Goal: Task Accomplishment & Management: Manage account settings

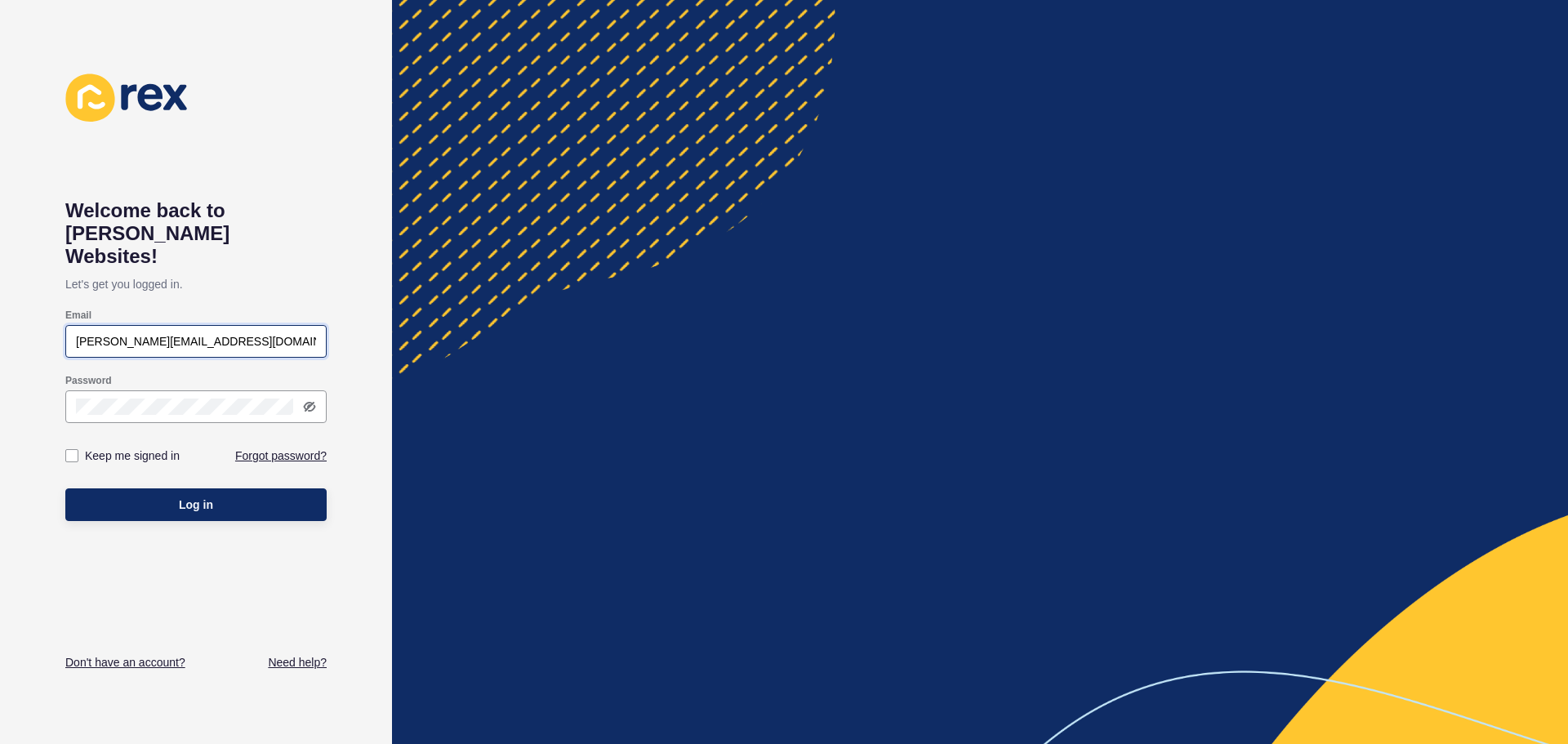
click at [93, 333] on input "[PERSON_NAME][EMAIL_ADDRESS][DOMAIN_NAME]" at bounding box center [196, 341] width 240 height 16
drag, startPoint x: 105, startPoint y: 317, endPoint x: 31, endPoint y: 331, distance: 75.3
click at [31, 331] on div "Welcome back to [PERSON_NAME] Websites! Let's get you logged in. Email [PERSON_…" at bounding box center [196, 372] width 392 height 744
type input "[PERSON_NAME][EMAIL_ADDRESS][DOMAIN_NAME]"
click at [61, 419] on div "Welcome back to [PERSON_NAME] Websites! Let's get you logged in. Email [PERSON_…" at bounding box center [196, 372] width 392 height 744
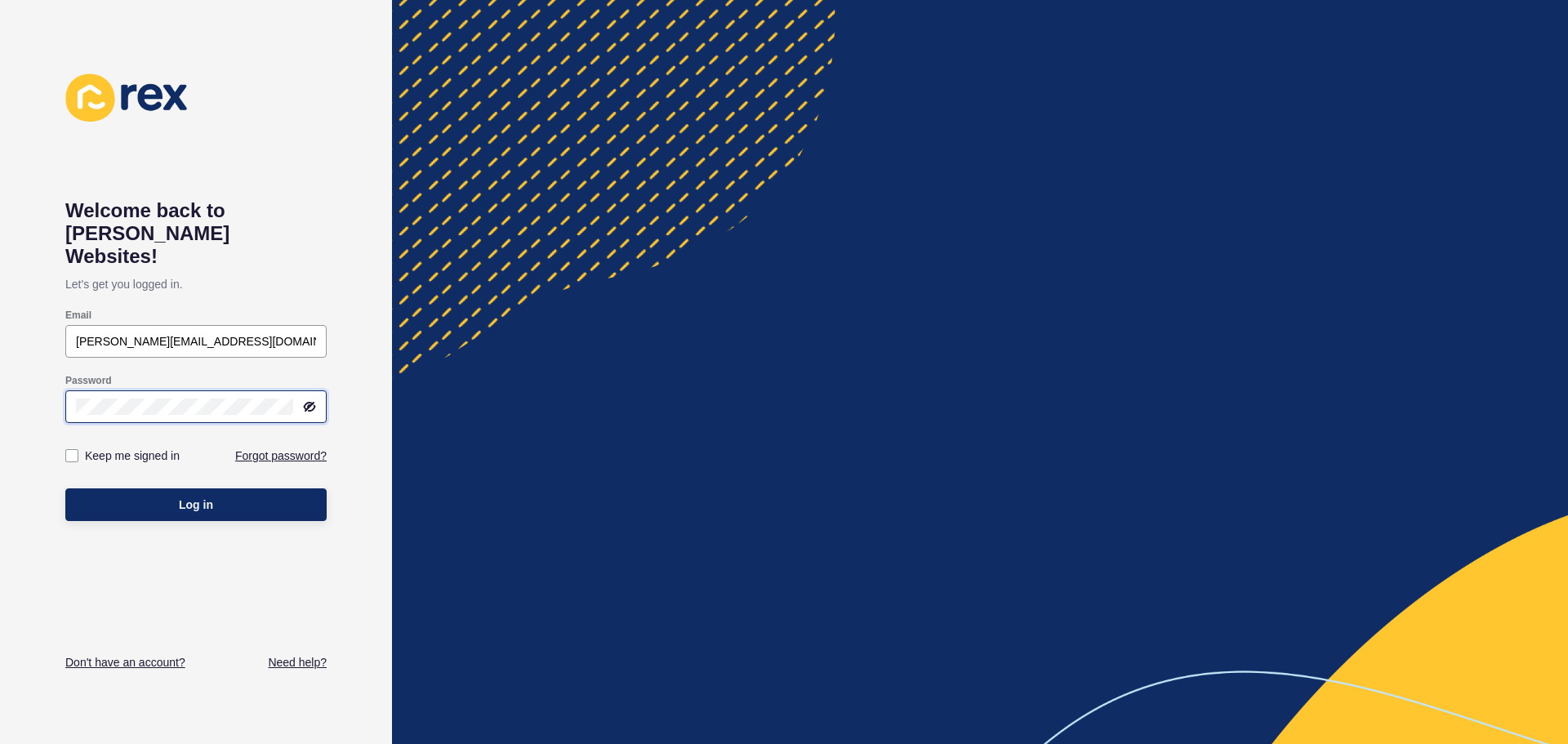
click at [70, 391] on div at bounding box center [196, 407] width 261 height 33
click at [132, 489] on button "Log in" at bounding box center [196, 505] width 261 height 33
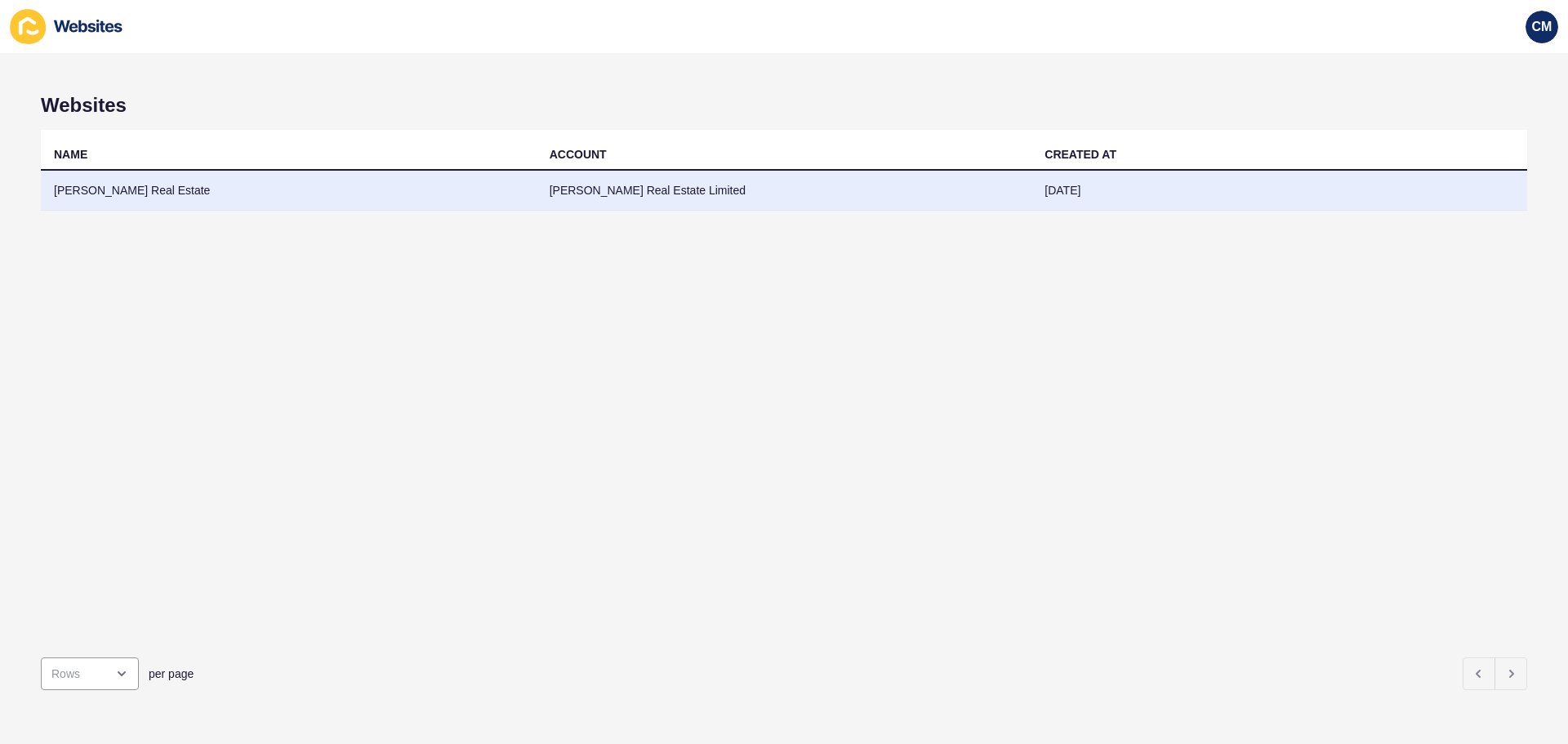
click at [560, 191] on td "[PERSON_NAME] Real Estate Limited" at bounding box center [784, 191] width 495 height 40
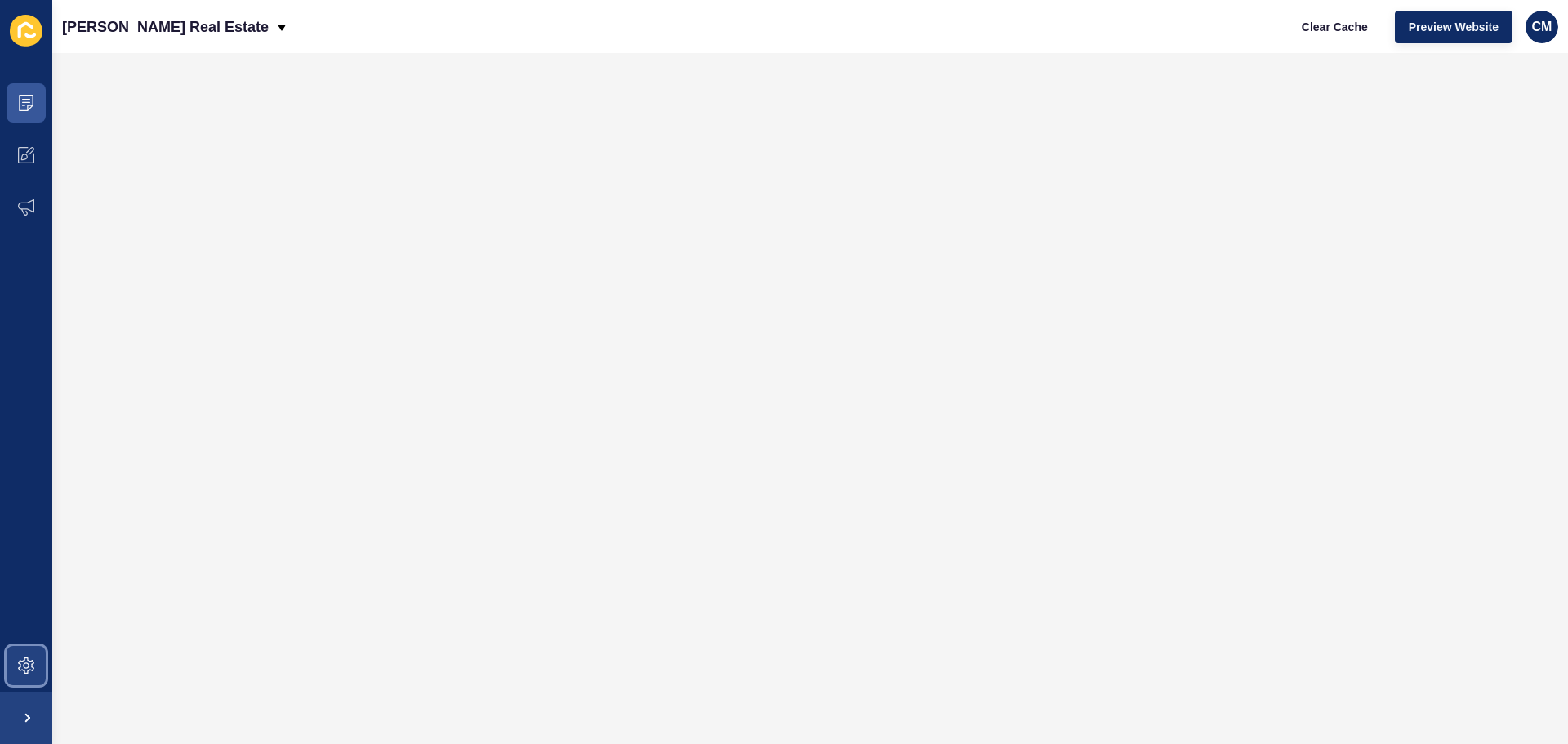
click at [25, 670] on icon at bounding box center [26, 665] width 16 height 16
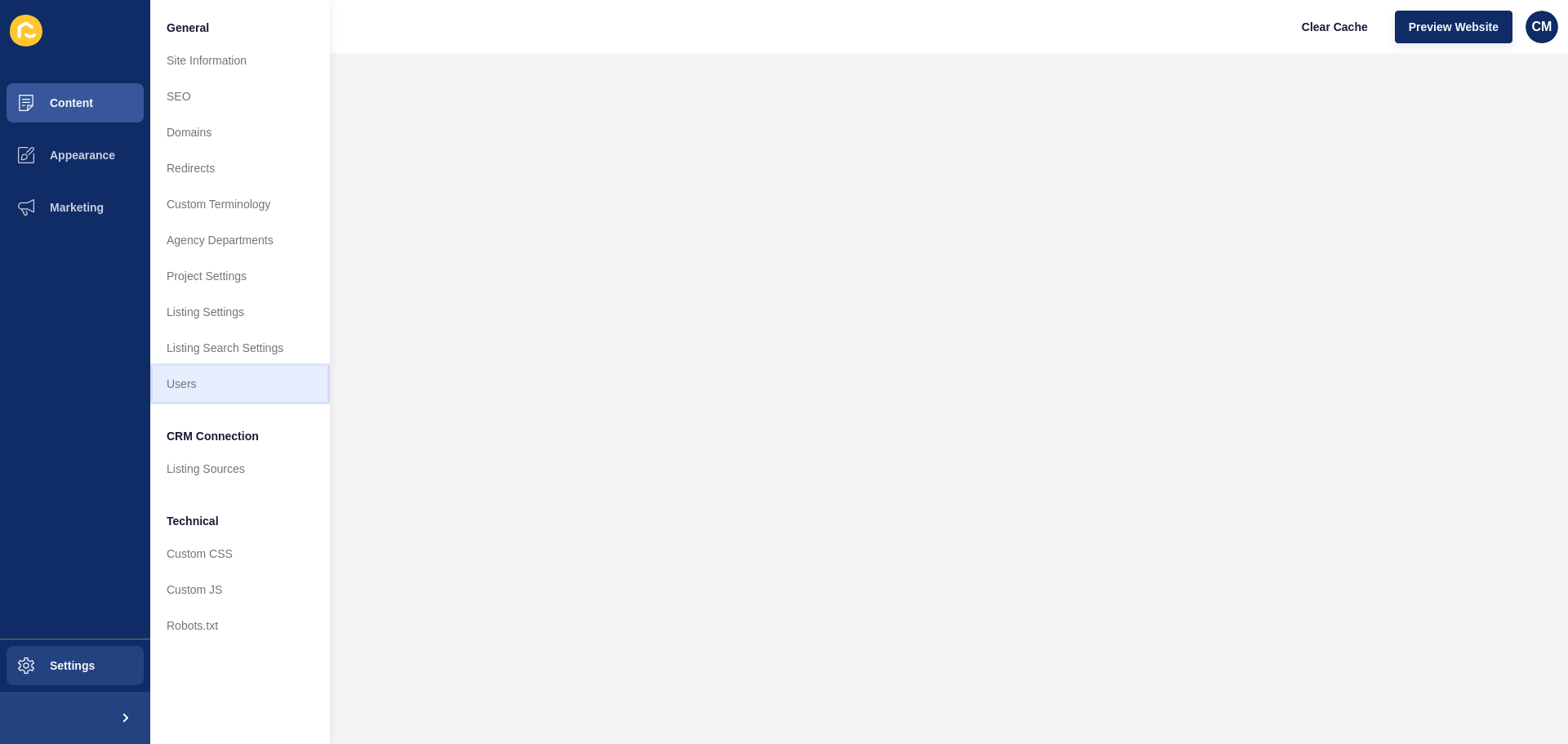
click at [184, 383] on link "Users" at bounding box center [240, 384] width 179 height 36
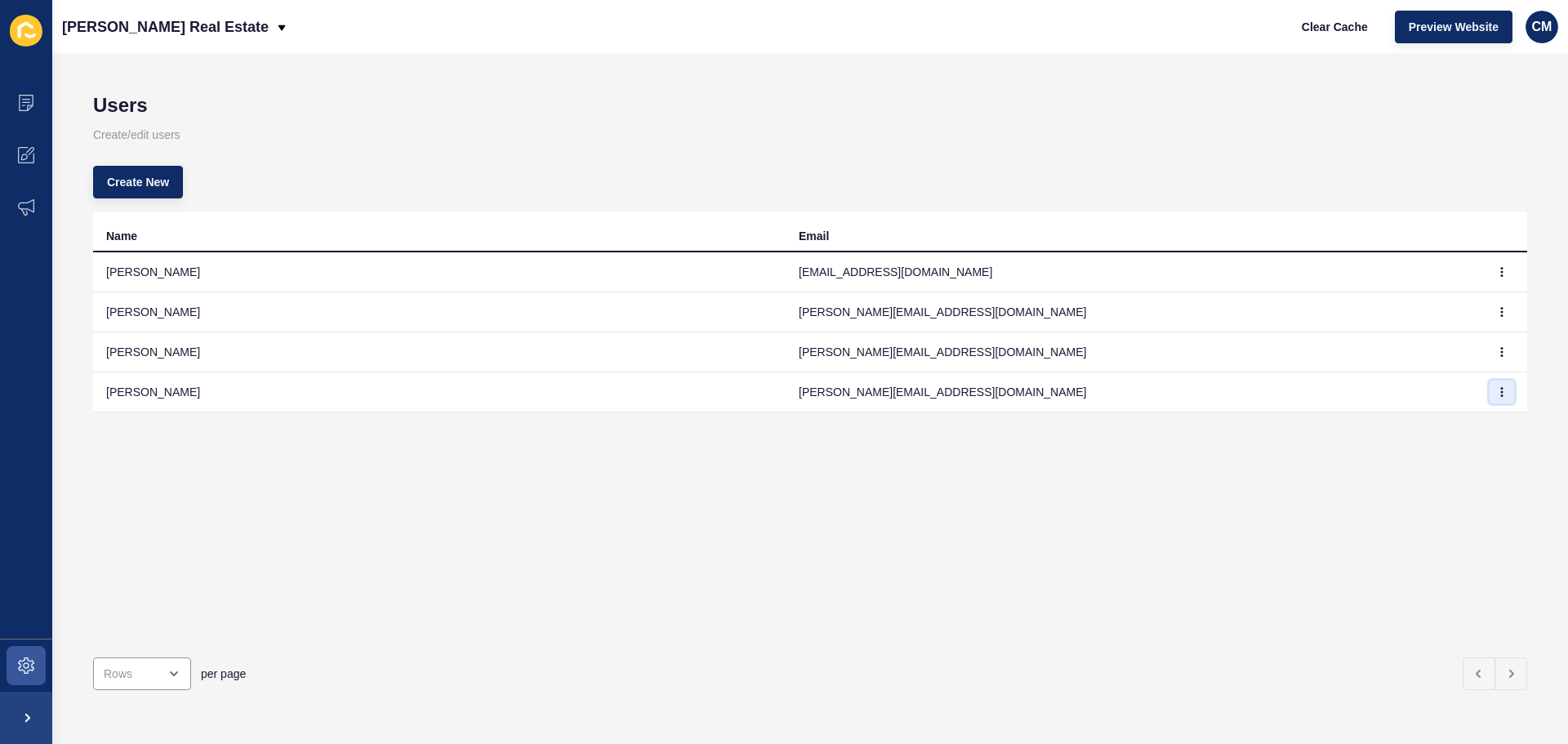
click at [1497, 395] on icon "button" at bounding box center [1501, 392] width 9 height 9
click at [1439, 427] on link "Edit" at bounding box center [1444, 425] width 114 height 36
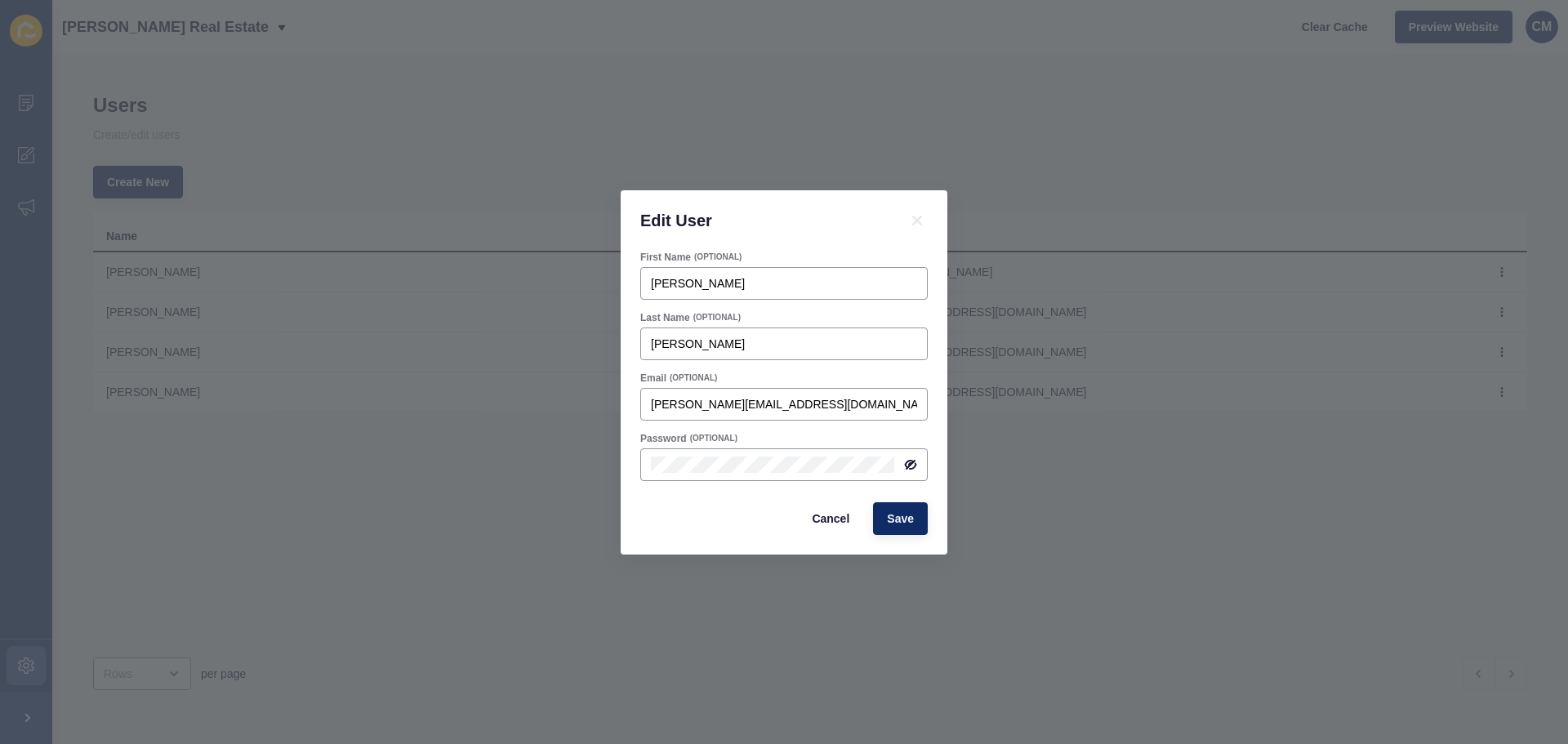
click at [696, 512] on div "Cancel Save" at bounding box center [784, 518] width 297 height 42
click at [913, 467] on icon at bounding box center [911, 465] width 9 height 9
click at [908, 518] on span "Save" at bounding box center [900, 518] width 27 height 16
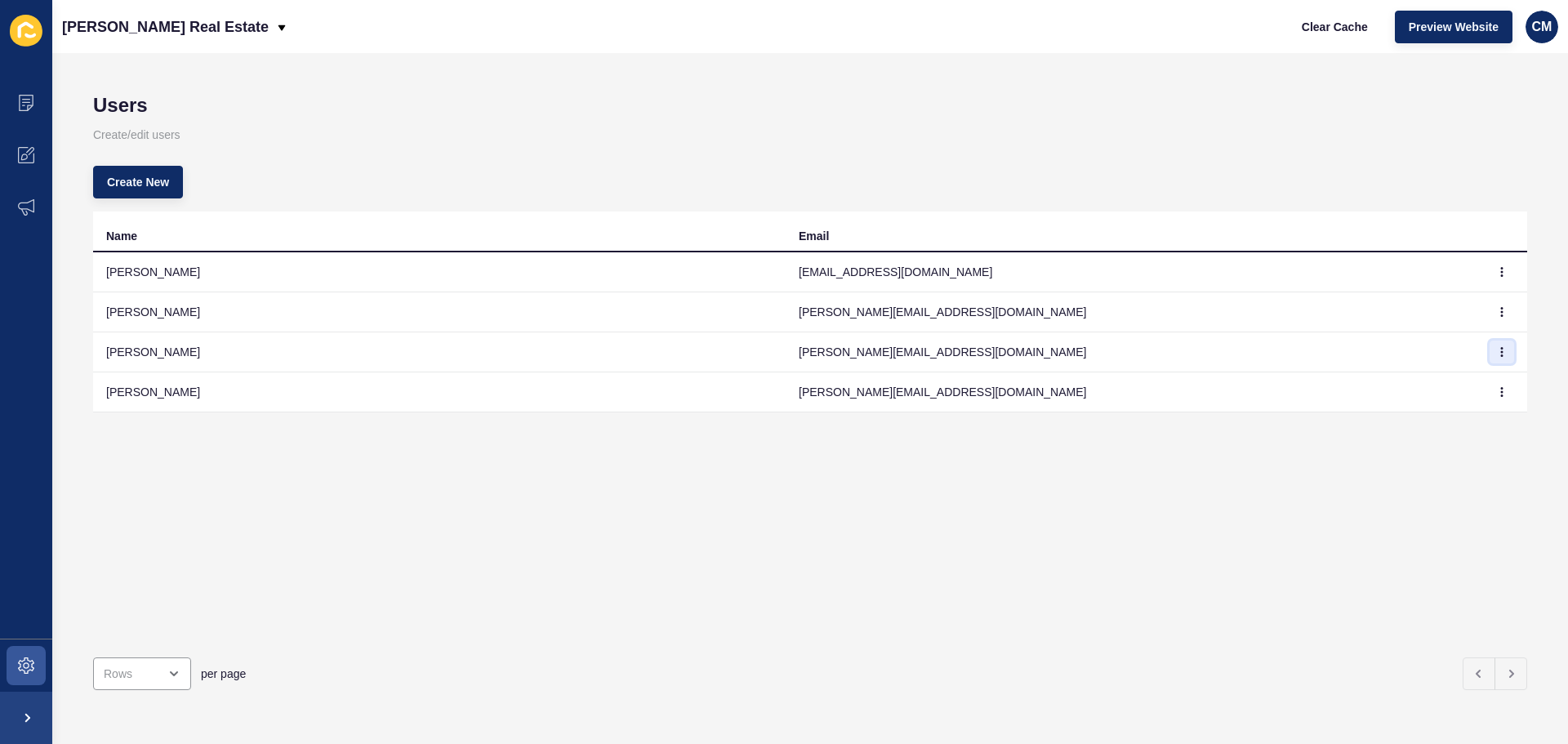
click at [1497, 355] on icon "button" at bounding box center [1501, 351] width 9 height 9
click at [1424, 424] on link "Delete" at bounding box center [1444, 421] width 114 height 36
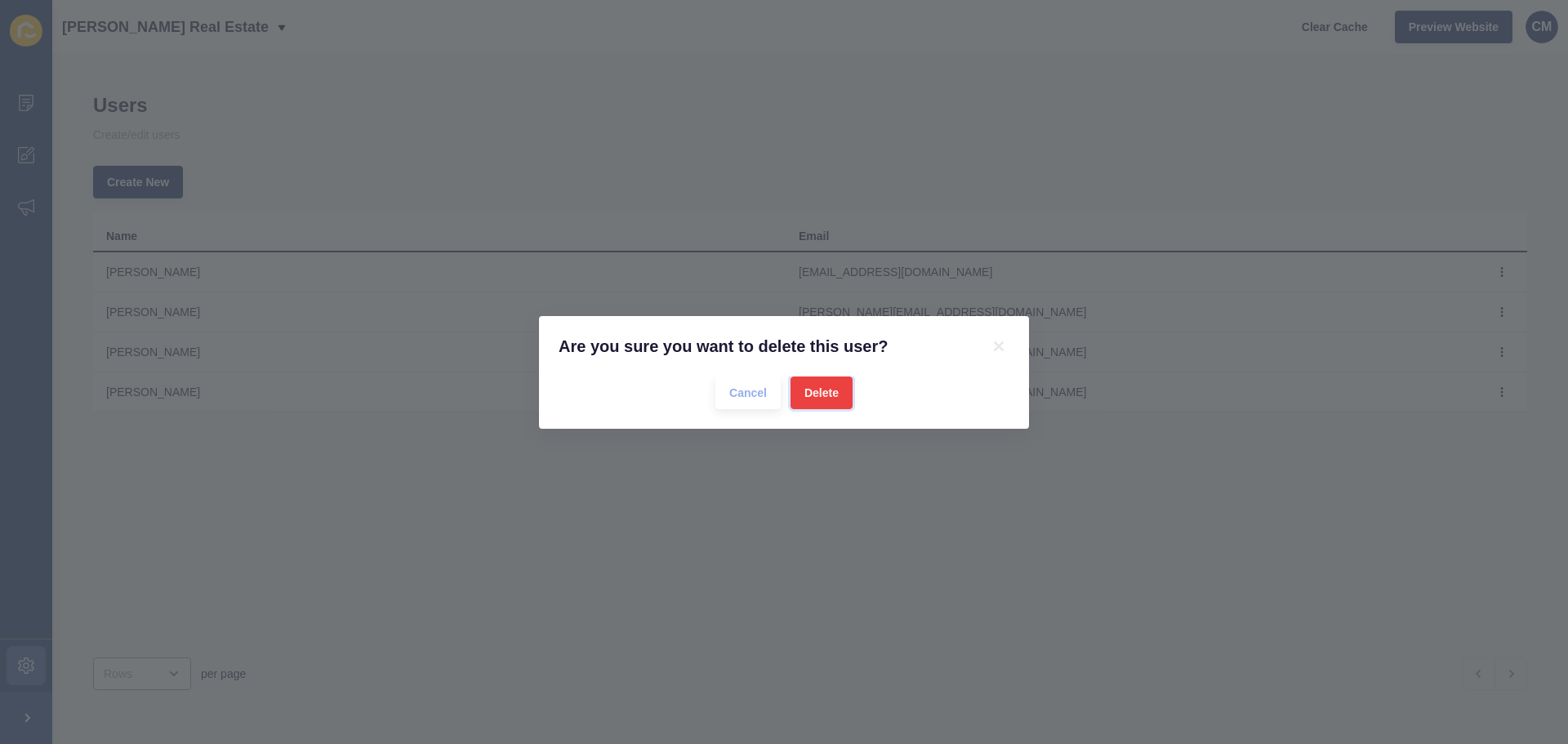
click at [820, 394] on span "Delete" at bounding box center [822, 393] width 34 height 16
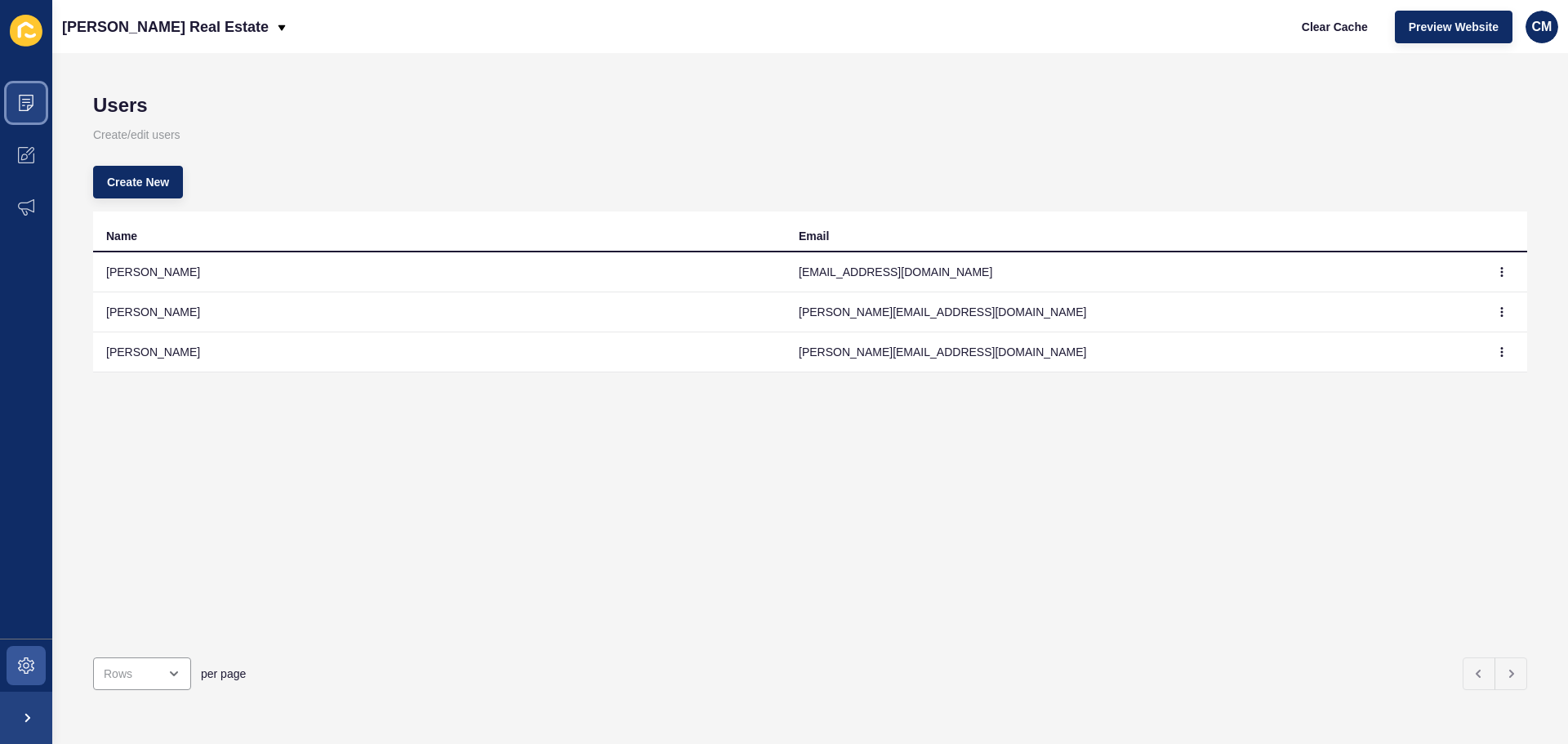
click at [25, 101] on icon at bounding box center [26, 102] width 16 height 16
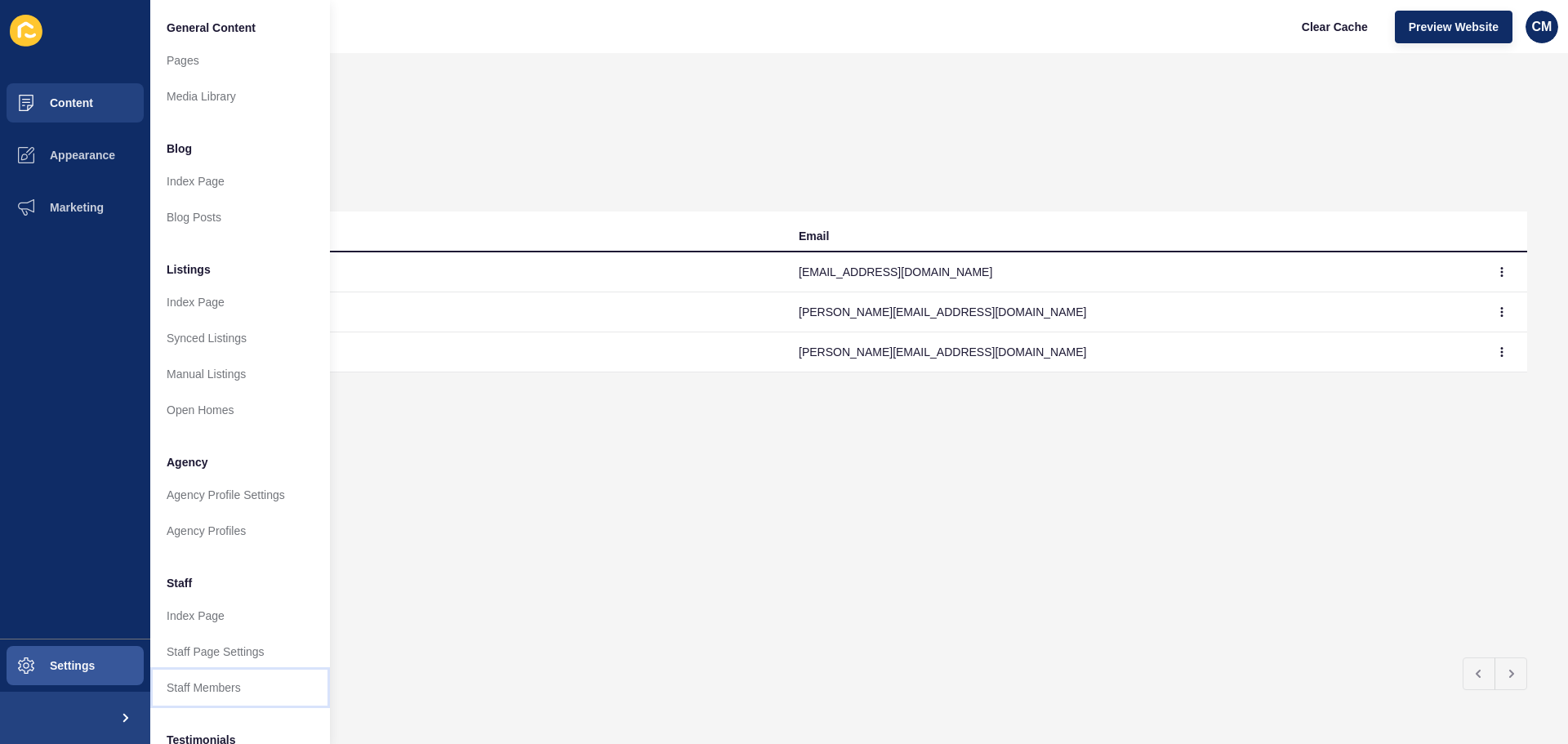
click at [246, 688] on link "Staff Members" at bounding box center [240, 688] width 179 height 36
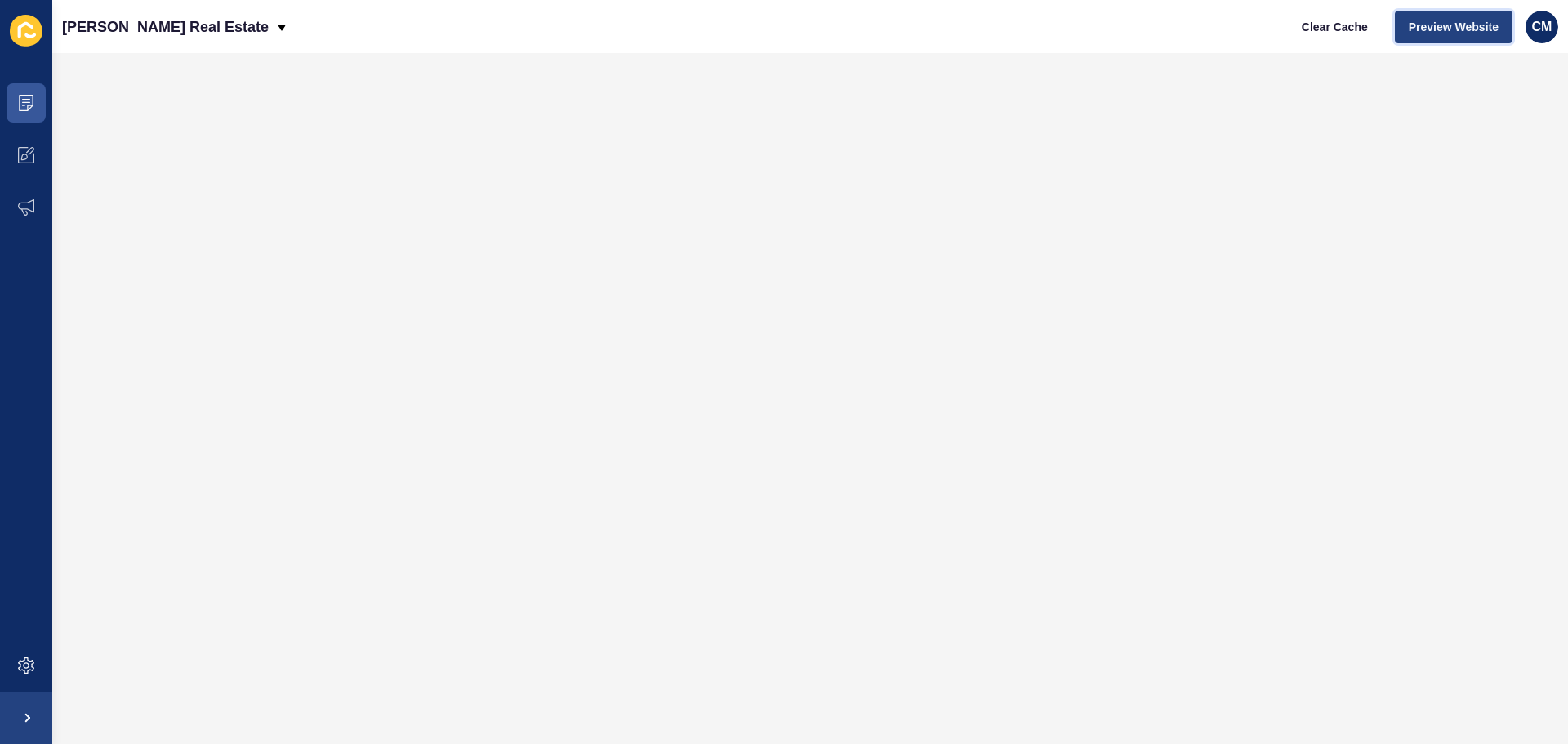
click at [1439, 28] on span "Preview Website" at bounding box center [1453, 27] width 90 height 16
click at [32, 723] on span at bounding box center [26, 717] width 52 height 52
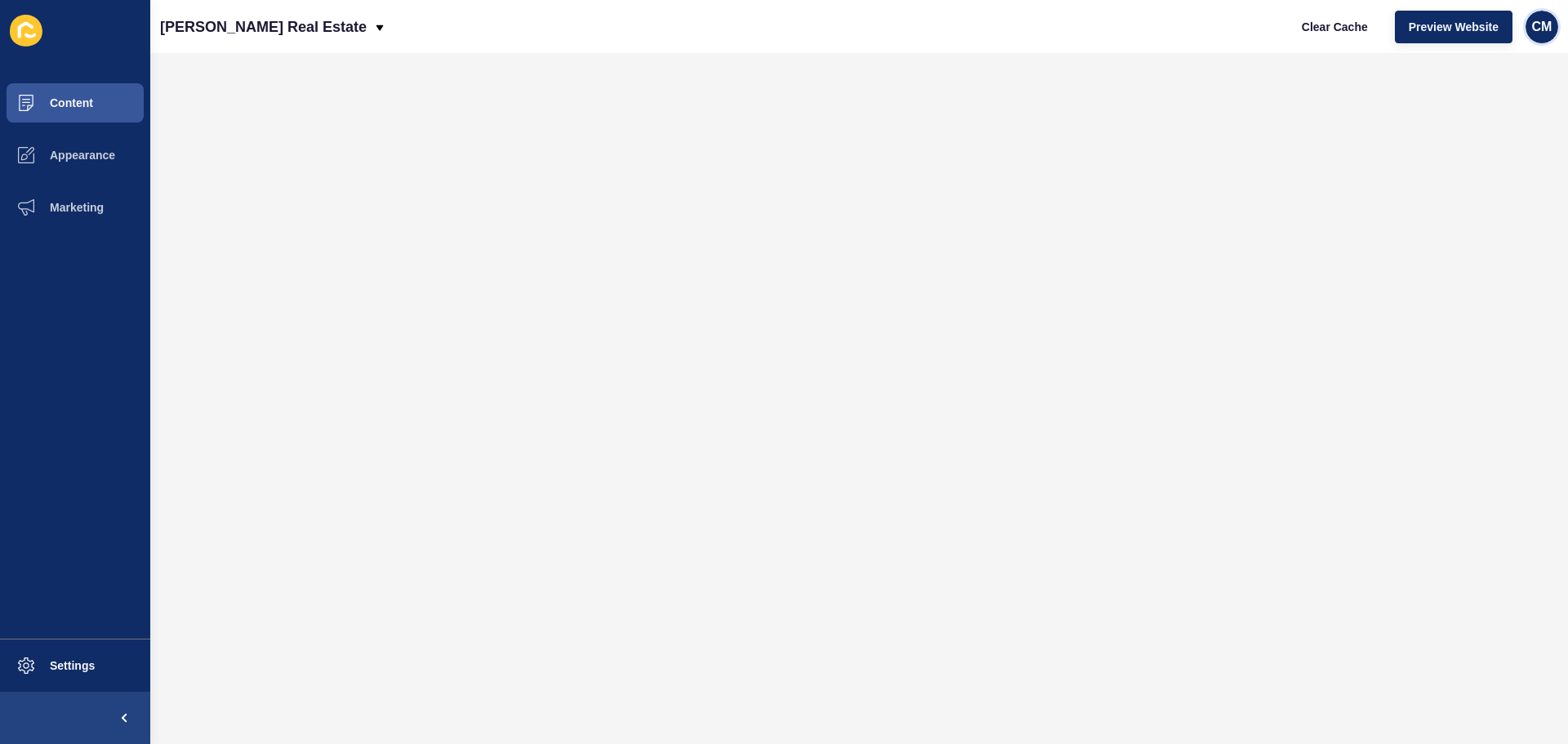
click at [1543, 30] on span "CM" at bounding box center [1542, 27] width 21 height 16
click at [1486, 131] on link "Logout" at bounding box center [1501, 137] width 120 height 36
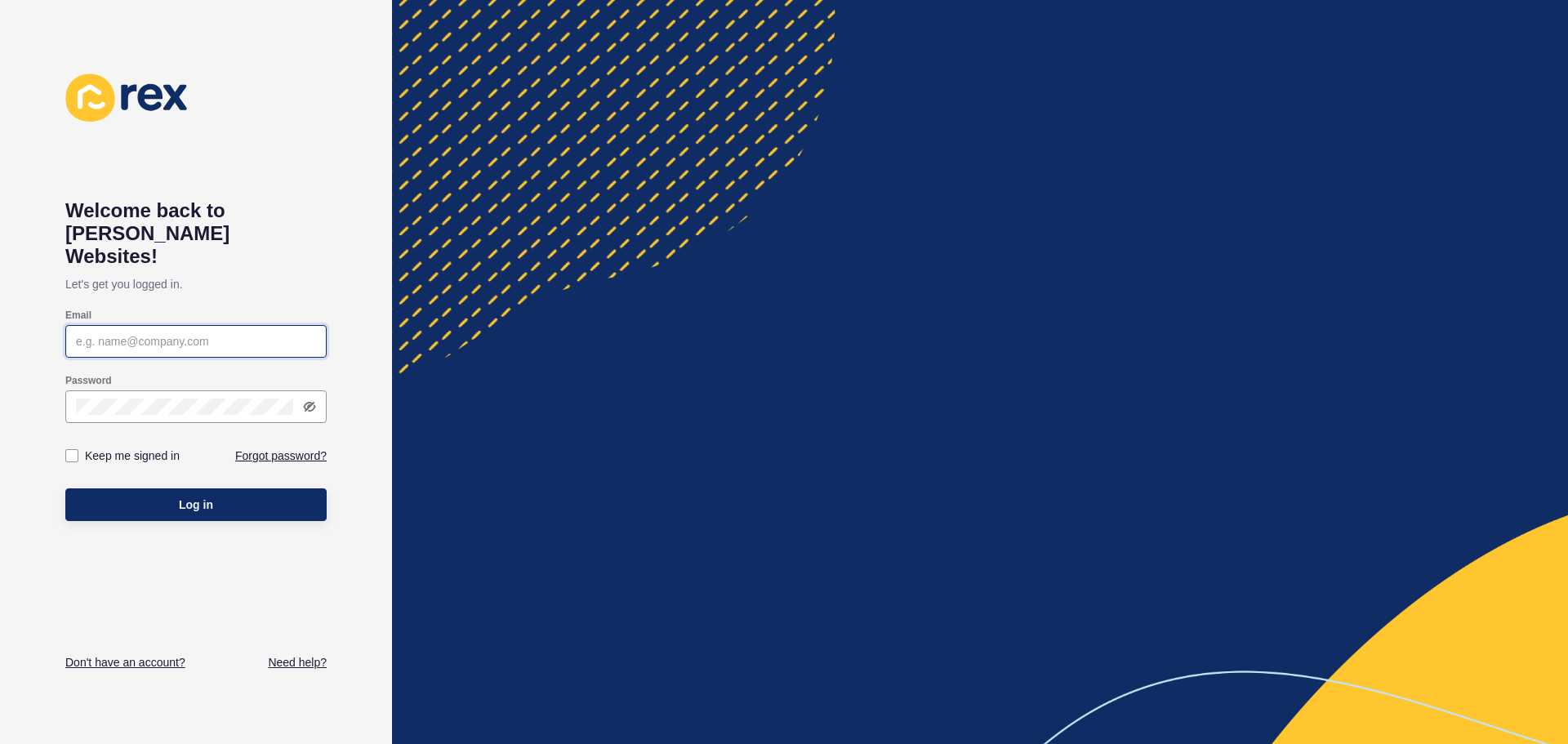
type input "[PERSON_NAME][EMAIL_ADDRESS][DOMAIN_NAME]"
